Goal: Task Accomplishment & Management: Use online tool/utility

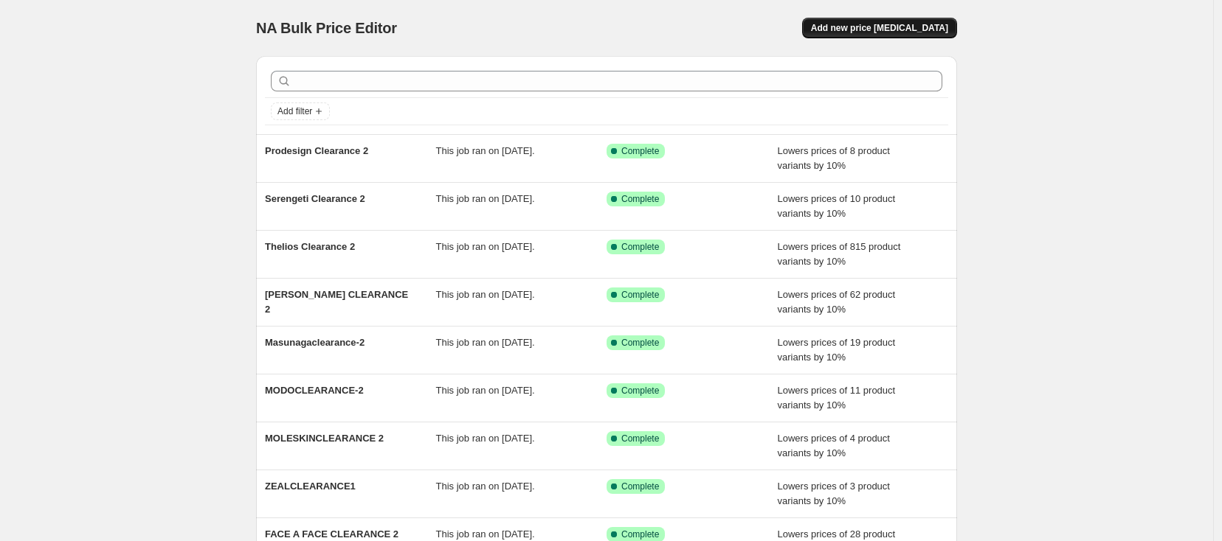
click at [905, 21] on button "Add new price [MEDICAL_DATA]" at bounding box center [879, 28] width 155 height 21
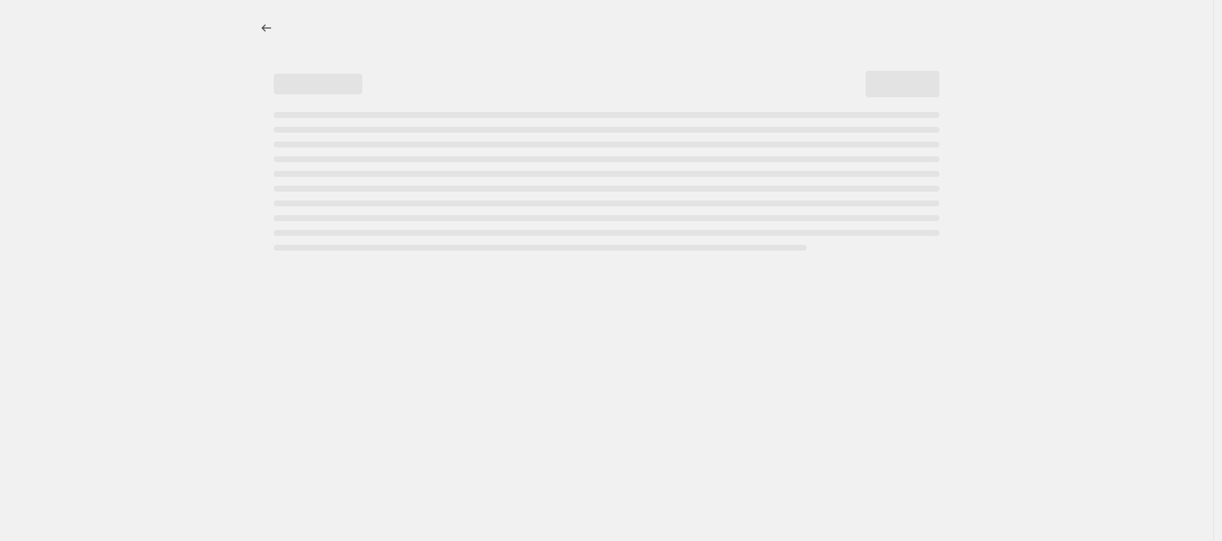
select select "percentage"
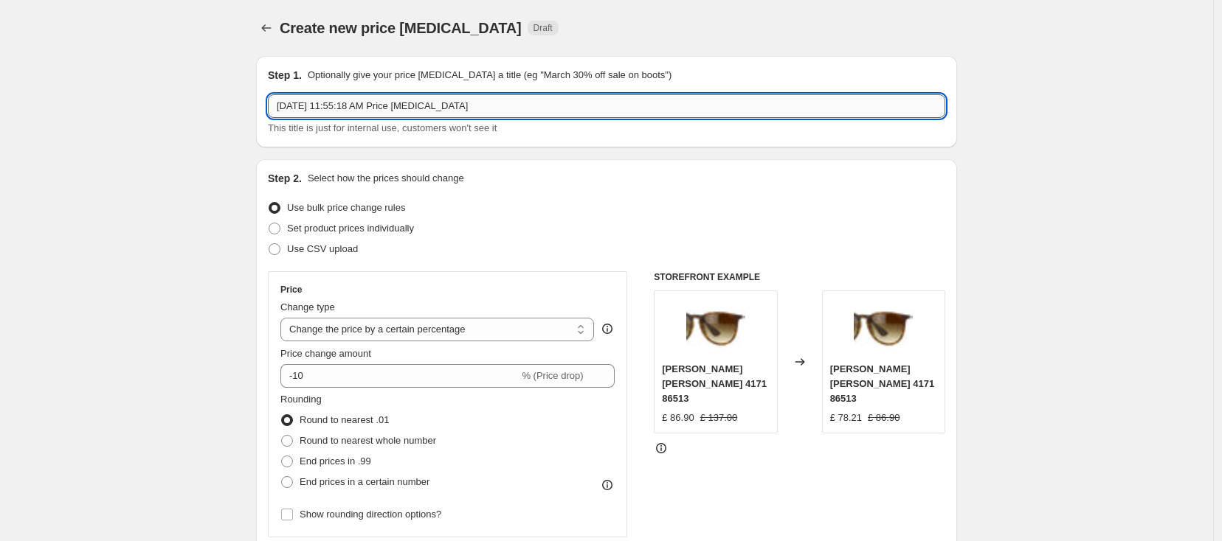
click at [494, 101] on input "[DATE] 11:55:18 AM Price [MEDICAL_DATA]" at bounding box center [606, 106] width 677 height 24
click at [496, 103] on input "[DATE] 11:55:18 AM Price [MEDICAL_DATA]" at bounding box center [606, 106] width 677 height 24
type input "g"
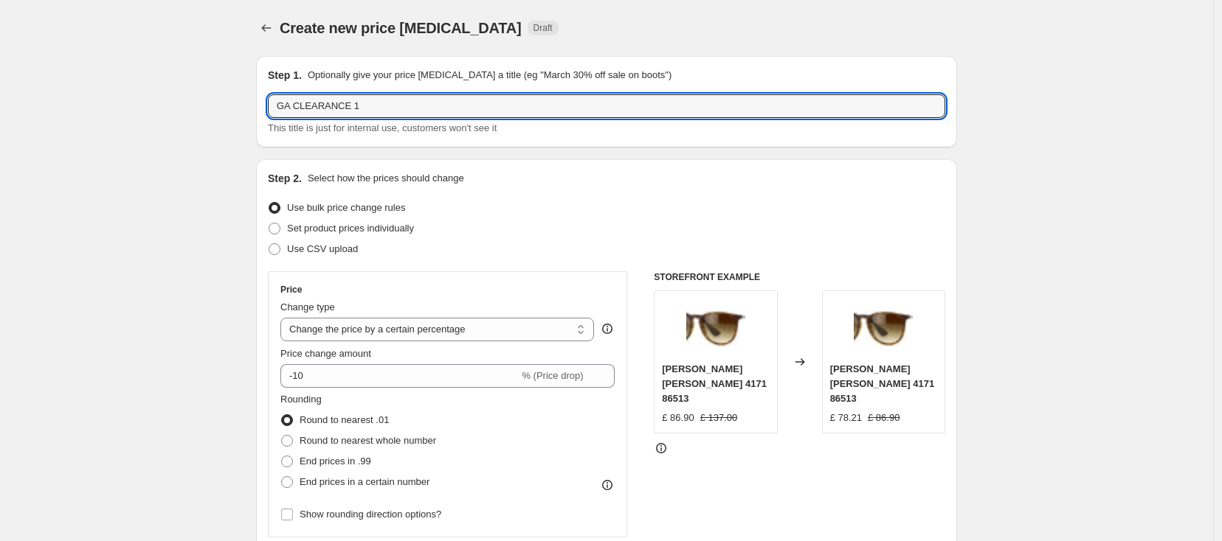
type input "GA CLEARANCE 1"
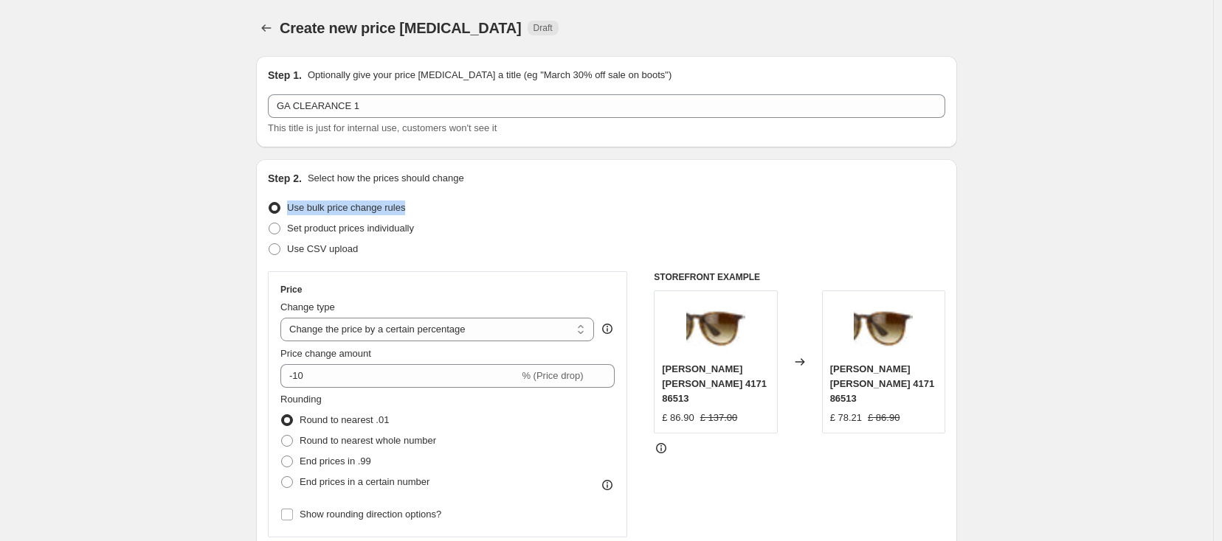
click at [644, 198] on div "Use bulk price change rules" at bounding box center [606, 208] width 677 height 21
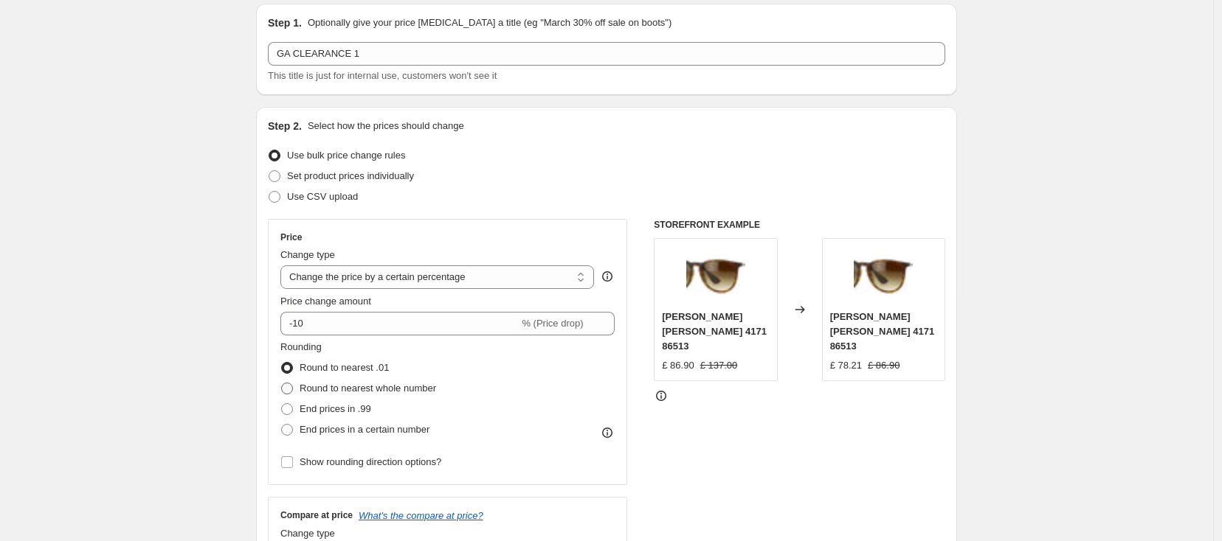
scroll to position [52, 0]
click at [286, 389] on span at bounding box center [287, 389] width 12 height 12
click at [282, 384] on input "Round to nearest whole number" at bounding box center [281, 383] width 1 height 1
radio input "true"
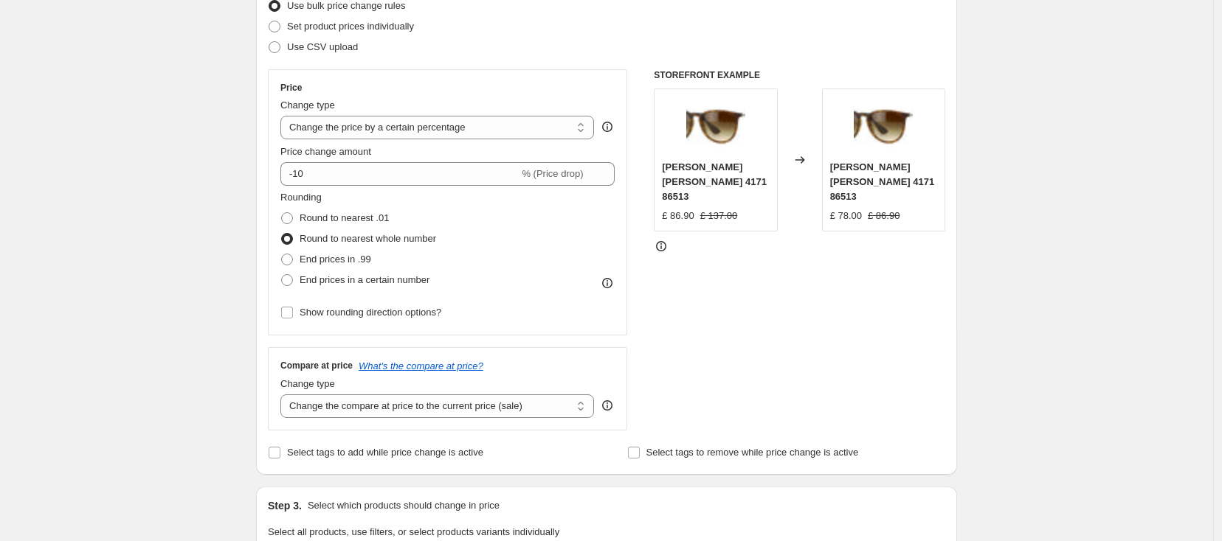
scroll to position [226, 0]
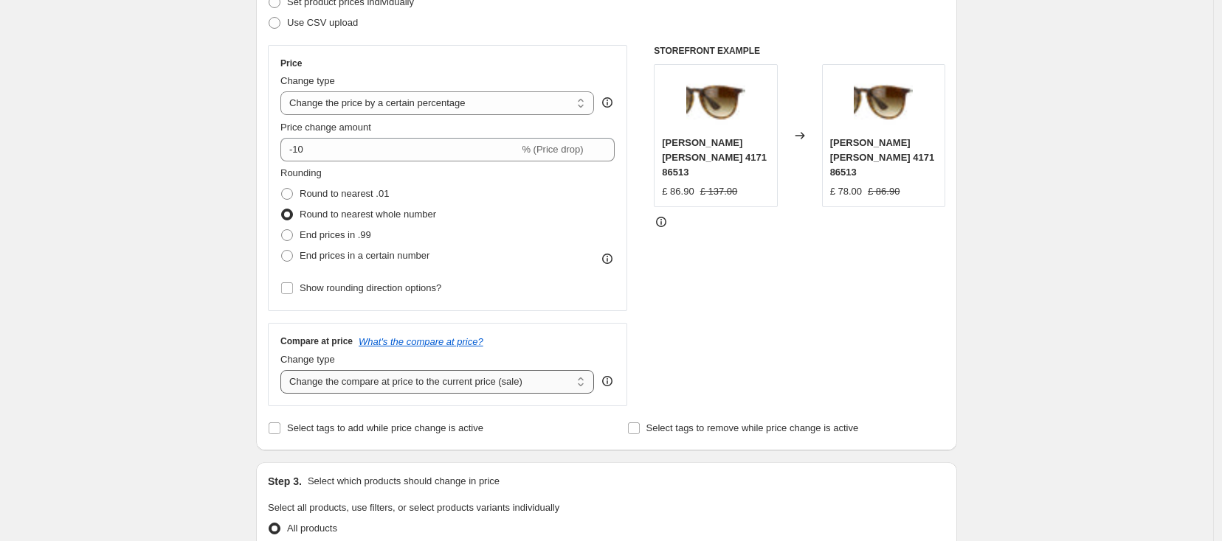
click at [564, 384] on select "Change the compare at price to the current price (sale) Change the compare at p…" at bounding box center [437, 382] width 314 height 24
select select "no_change"
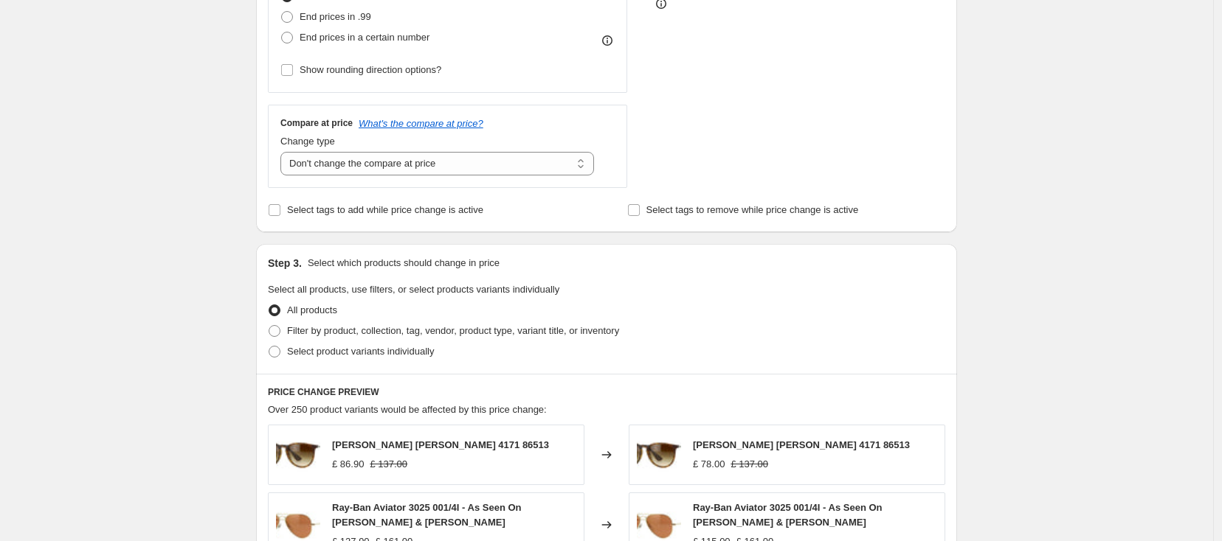
scroll to position [459, 0]
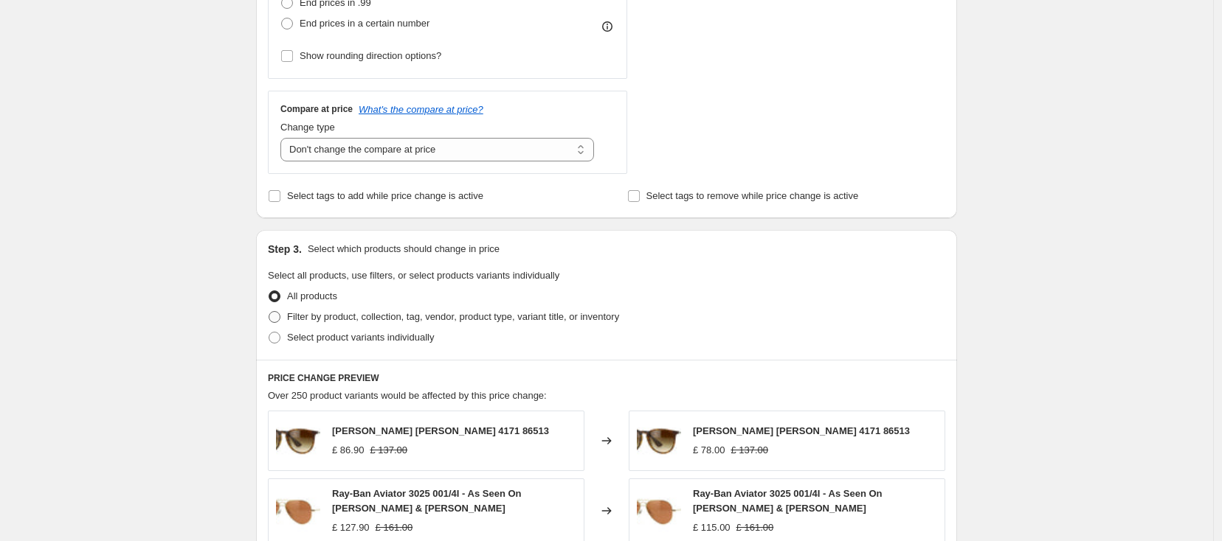
click at [277, 319] on span at bounding box center [275, 317] width 12 height 12
click at [269, 312] on input "Filter by product, collection, tag, vendor, product type, variant title, or inv…" at bounding box center [269, 311] width 1 height 1
radio input "true"
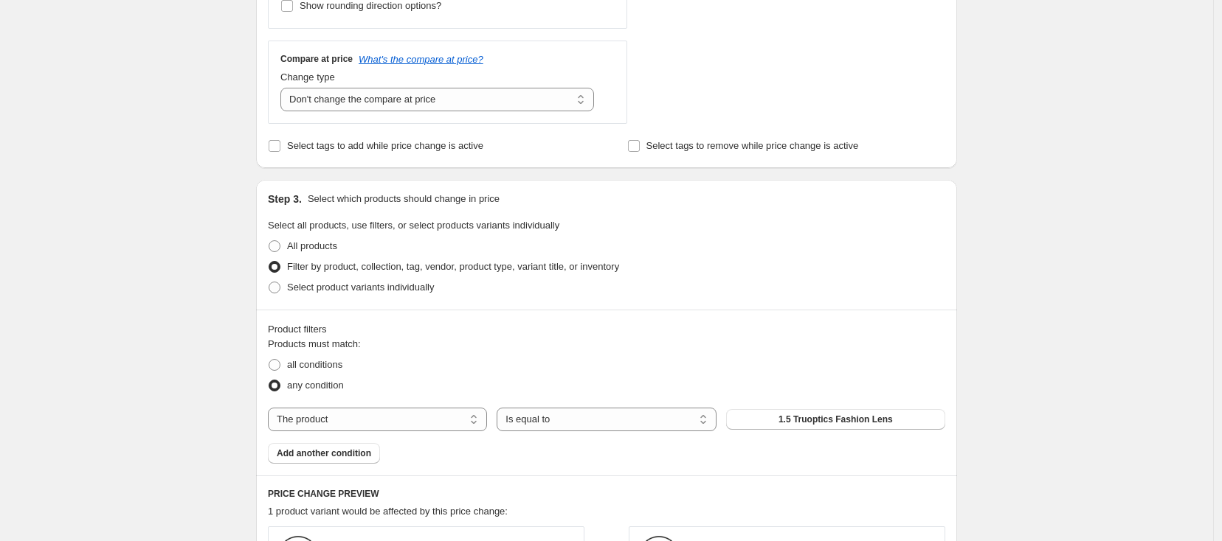
scroll to position [597, 0]
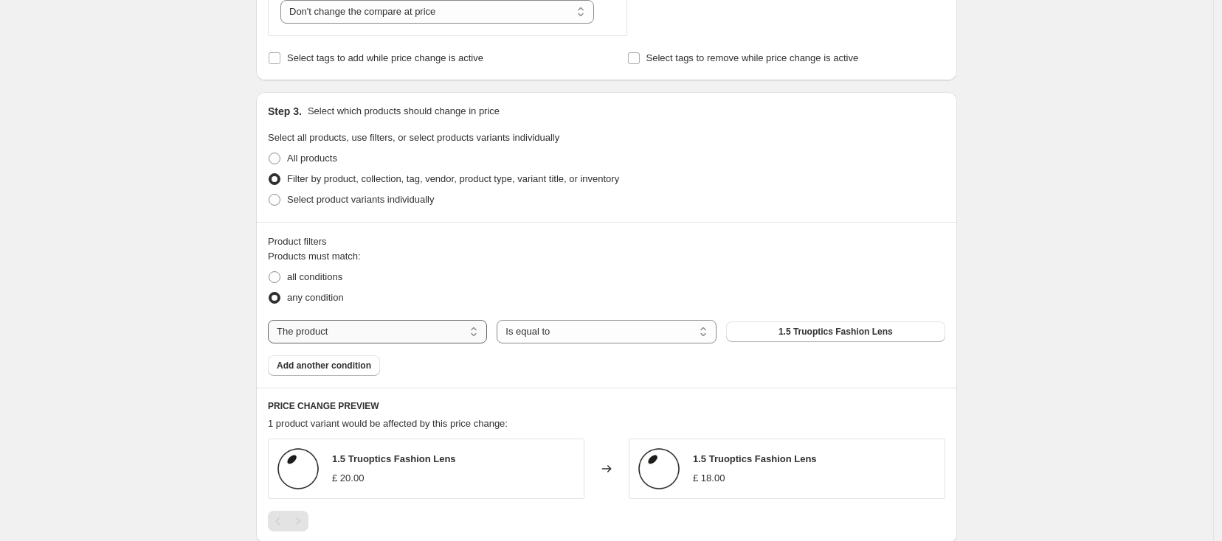
click at [431, 333] on select "The product The product's collection The product's tag The product's vendor The…" at bounding box center [377, 332] width 219 height 24
select select "tag"
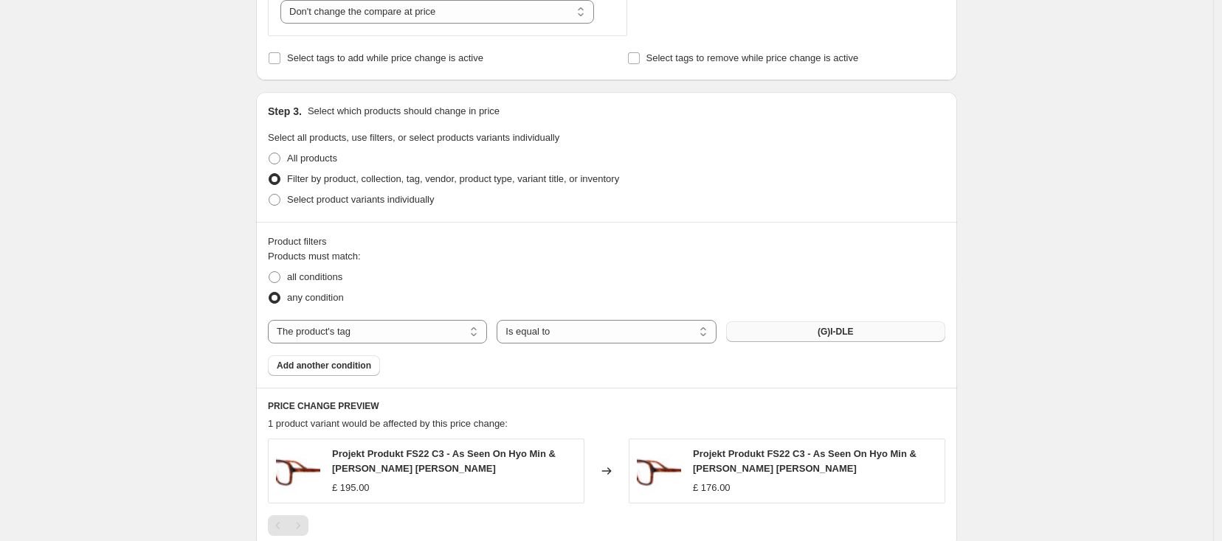
click at [842, 333] on span "(G)I-DLE" at bounding box center [835, 332] width 36 height 12
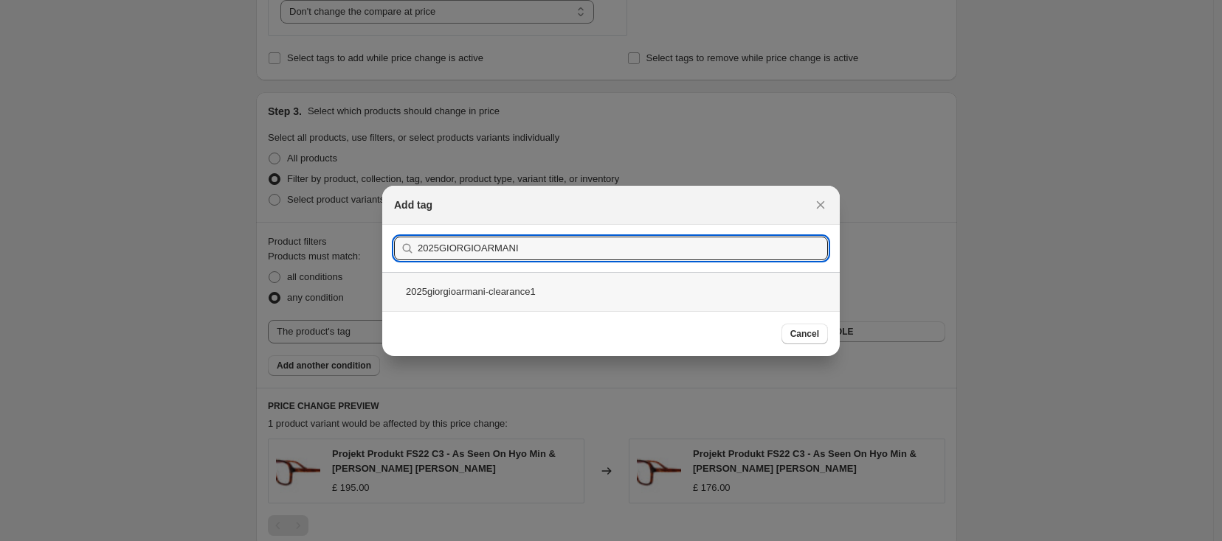
type input "2025GIORGIOARMANI"
click at [512, 291] on div "2025giorgioarmani-clearance1" at bounding box center [610, 291] width 457 height 39
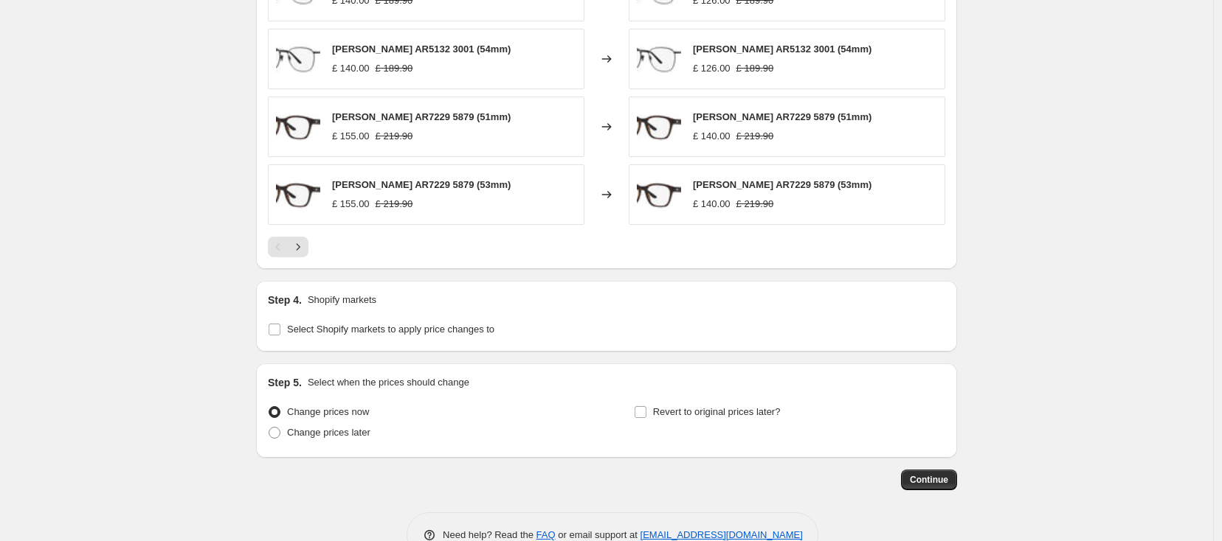
scroll to position [1182, 0]
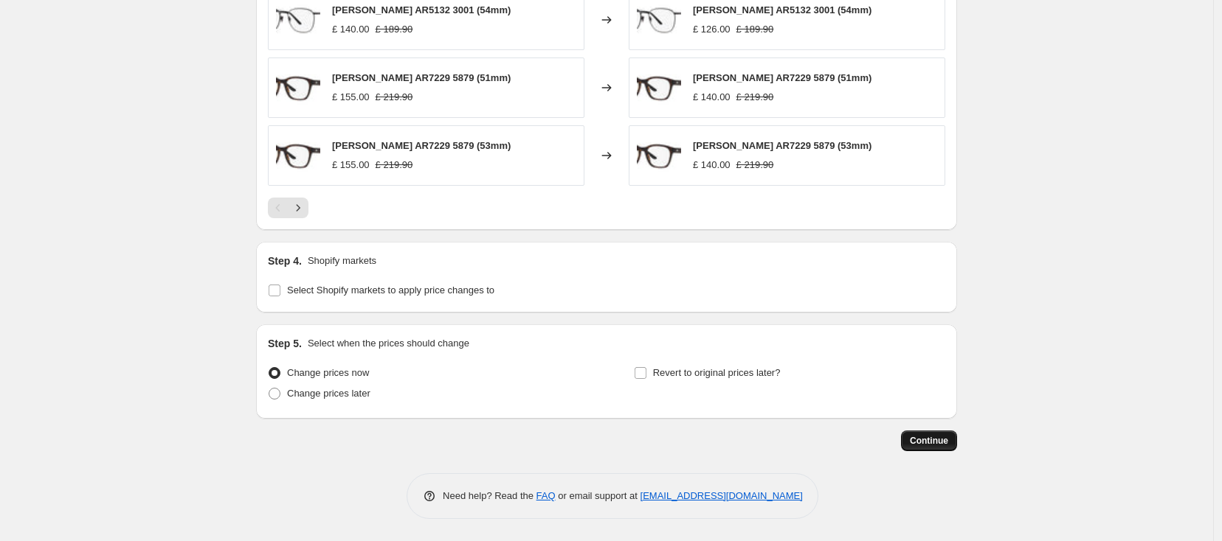
click at [938, 445] on span "Continue" at bounding box center [929, 441] width 38 height 12
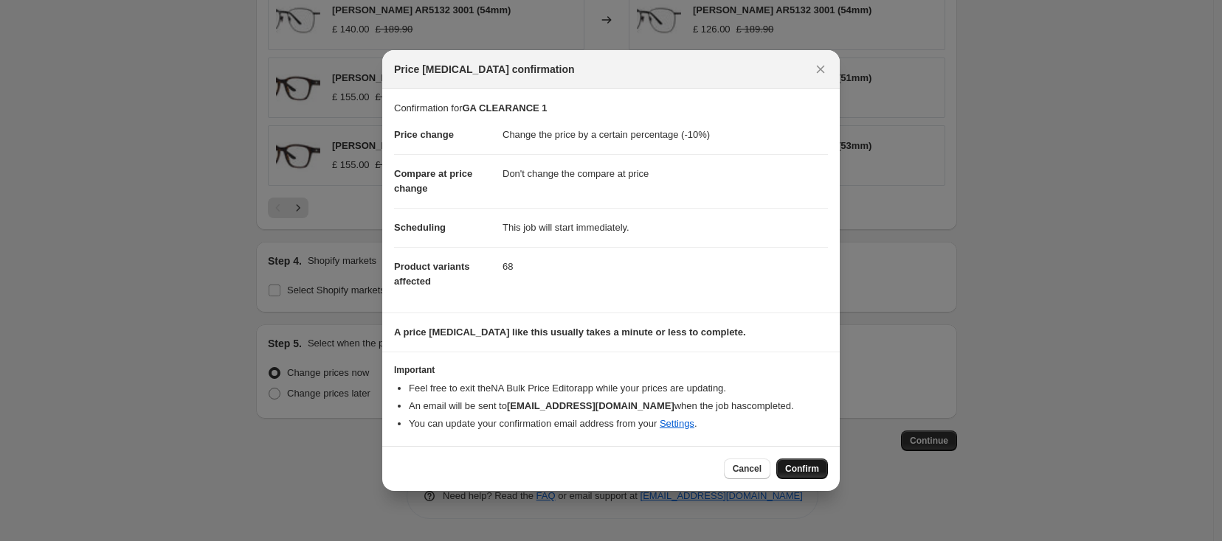
click at [803, 474] on span "Confirm" at bounding box center [802, 469] width 34 height 12
type input "GA CLEARANCE 1"
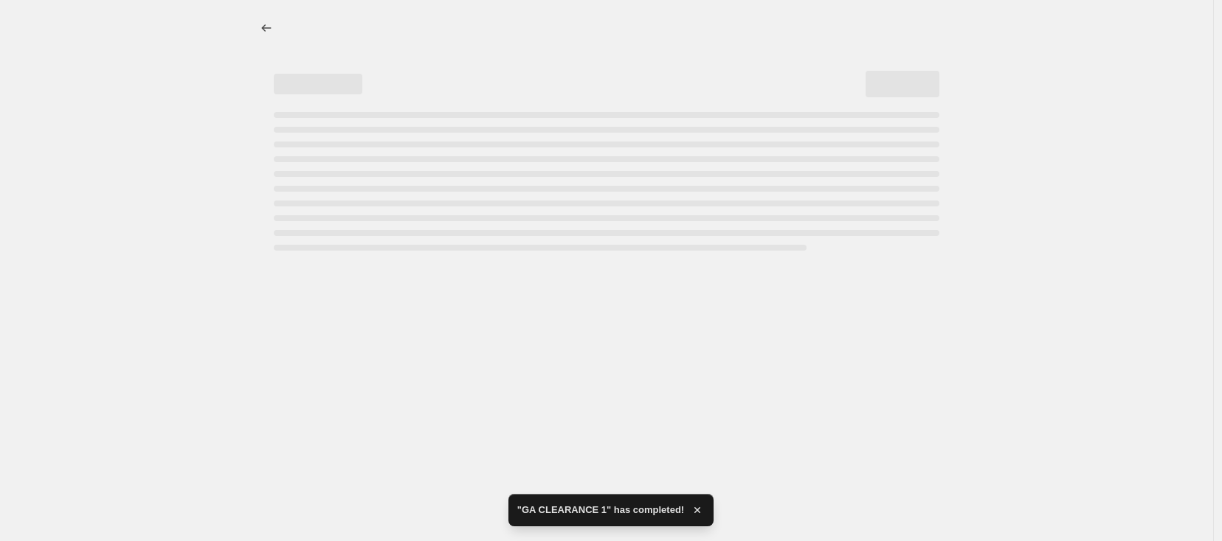
select select "percentage"
select select "no_change"
select select "tag"
